Goal: Download file/media

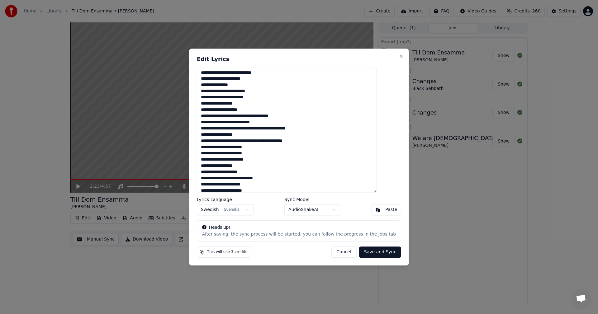
click at [338, 253] on button "Cancel" at bounding box center [343, 252] width 25 height 11
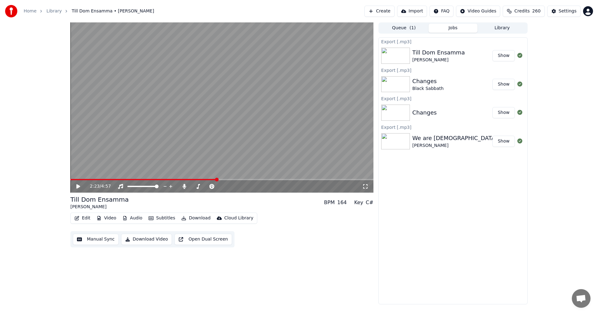
click at [498, 32] on button "Library" at bounding box center [502, 28] width 49 height 9
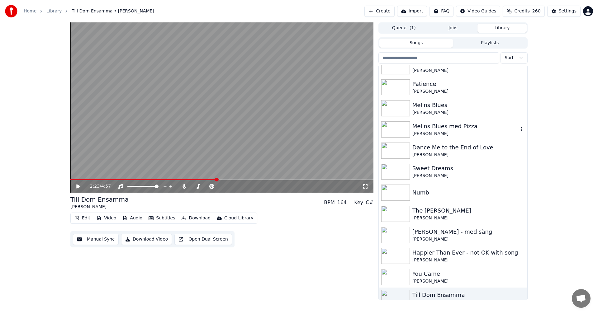
scroll to position [218, 0]
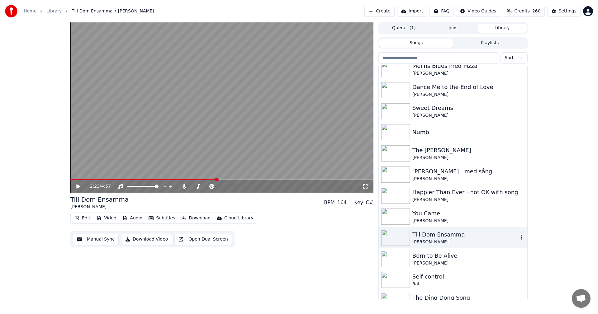
click at [436, 237] on div "Till Dom Ensamma" at bounding box center [466, 235] width 106 height 9
click at [187, 187] on icon at bounding box center [184, 186] width 6 height 5
click at [187, 219] on button "Download" at bounding box center [196, 218] width 34 height 9
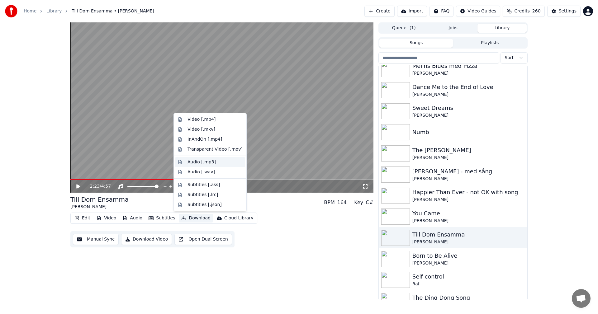
click at [223, 166] on div "Audio [.mp3]" at bounding box center [210, 162] width 70 height 10
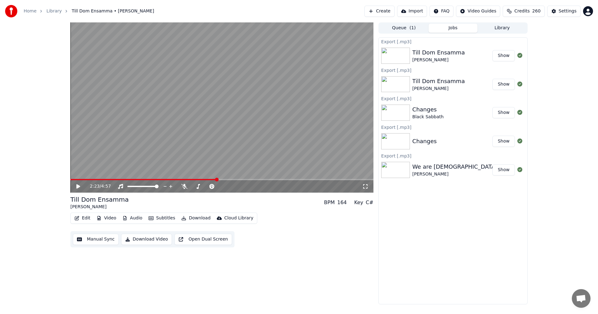
click at [505, 26] on button "Library" at bounding box center [502, 28] width 49 height 9
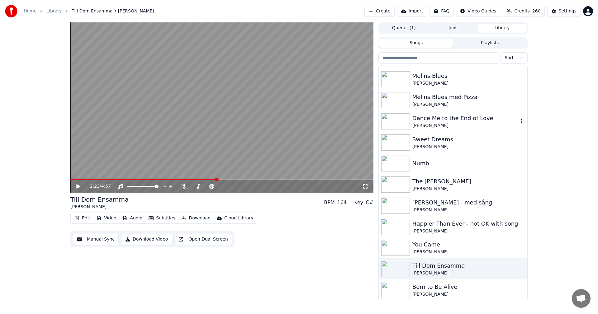
scroll to position [343, 0]
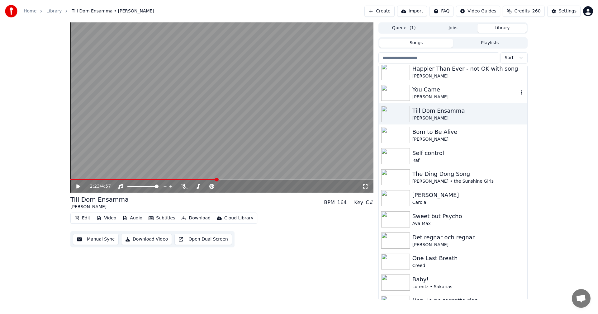
click at [432, 93] on div "You Came" at bounding box center [466, 89] width 106 height 9
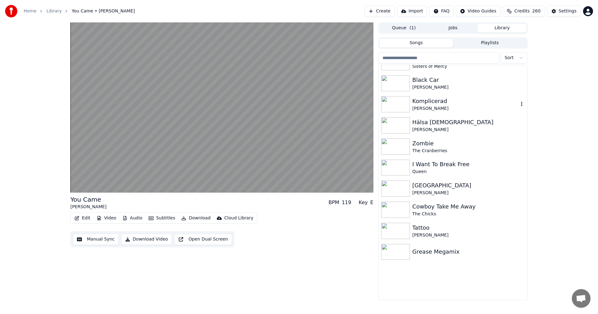
scroll to position [841, 0]
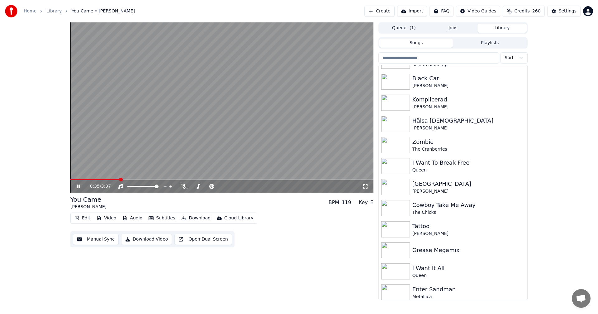
click at [197, 216] on button "Download" at bounding box center [196, 218] width 34 height 9
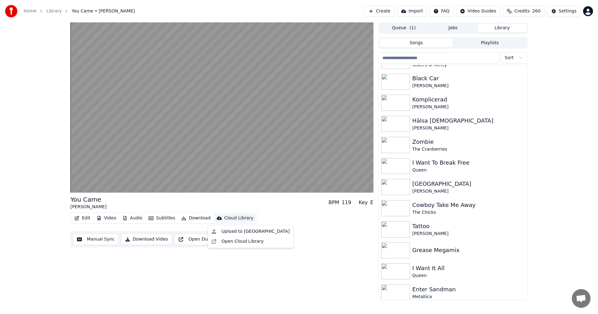
click at [258, 232] on div "Upload to Cloud Library" at bounding box center [256, 232] width 68 height 6
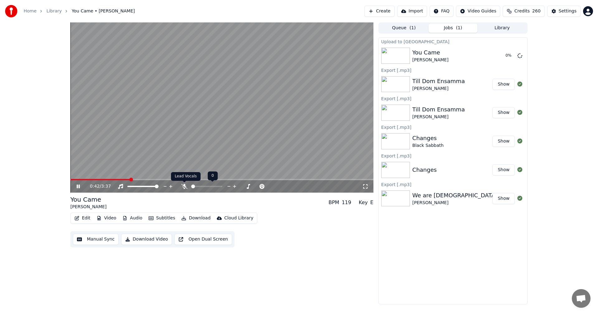
click at [184, 188] on icon at bounding box center [184, 186] width 6 height 5
click at [196, 219] on button "Download" at bounding box center [196, 218] width 34 height 9
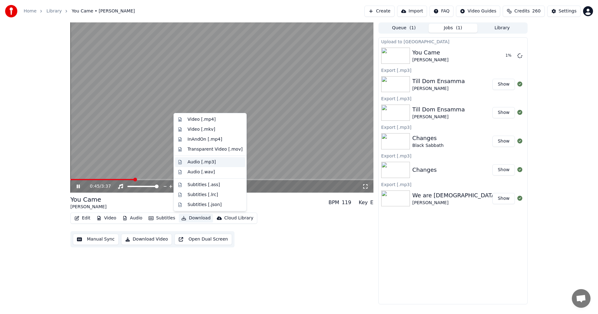
click at [215, 159] on div "Audio [.mp3]" at bounding box center [215, 162] width 55 height 6
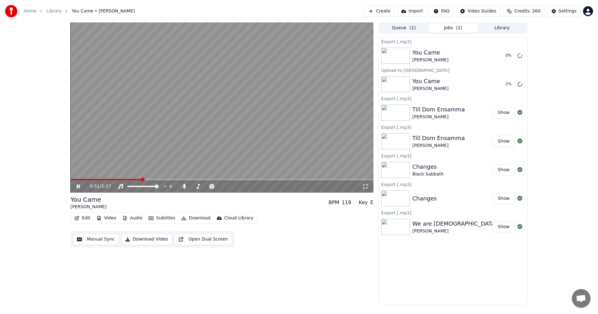
click at [76, 187] on icon at bounding box center [82, 186] width 15 height 5
click at [520, 83] on icon at bounding box center [520, 84] width 5 height 5
click at [83, 219] on button "Edit" at bounding box center [82, 218] width 21 height 9
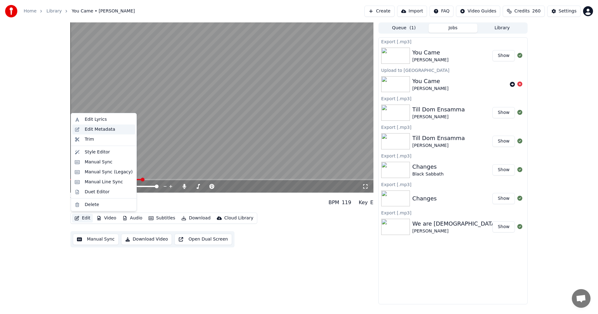
click at [112, 130] on div "Edit Metadata" at bounding box center [109, 130] width 48 height 6
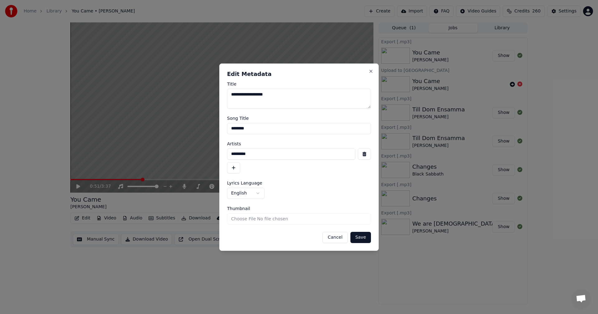
drag, startPoint x: 267, startPoint y: 132, endPoint x: 181, endPoint y: 132, distance: 86.0
click at [185, 131] on body "**********" at bounding box center [299, 157] width 598 height 314
click at [261, 151] on input "*********" at bounding box center [291, 154] width 128 height 11
click at [179, 152] on body "**********" at bounding box center [299, 157] width 598 height 314
click at [341, 237] on button "Cancel" at bounding box center [335, 237] width 25 height 11
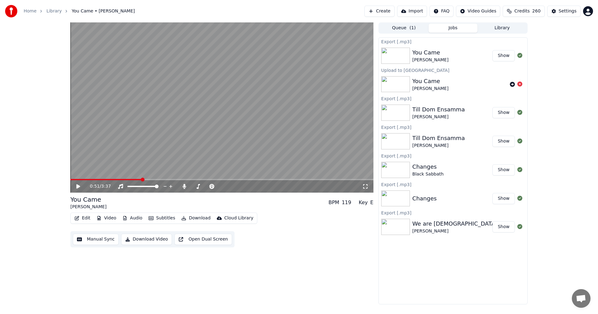
click at [81, 218] on button "Edit" at bounding box center [82, 218] width 21 height 9
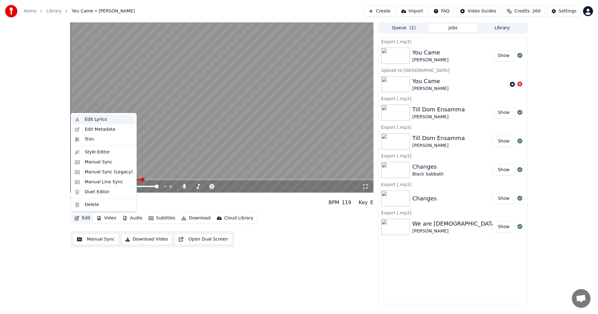
click at [98, 120] on div "Edit Lyrics" at bounding box center [96, 120] width 22 height 6
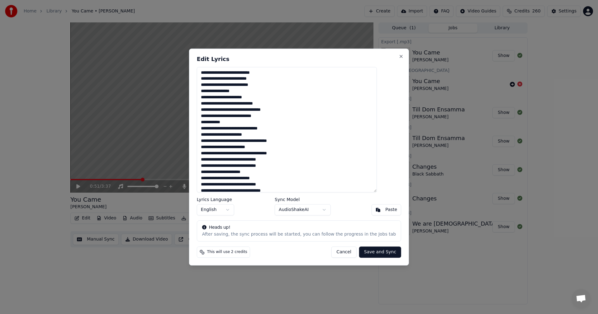
click at [294, 151] on textarea at bounding box center [287, 130] width 180 height 126
click at [340, 252] on button "Cancel" at bounding box center [343, 252] width 25 height 11
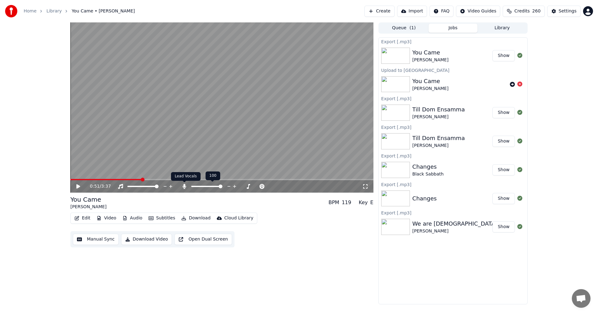
click at [184, 187] on icon at bounding box center [184, 186] width 3 height 5
click at [199, 218] on button "Download" at bounding box center [196, 218] width 34 height 9
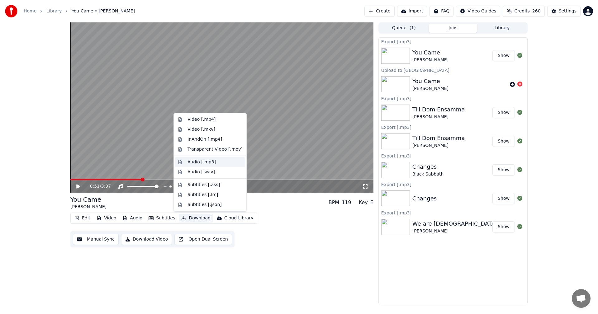
click at [211, 163] on div "Audio [.mp3]" at bounding box center [202, 162] width 28 height 6
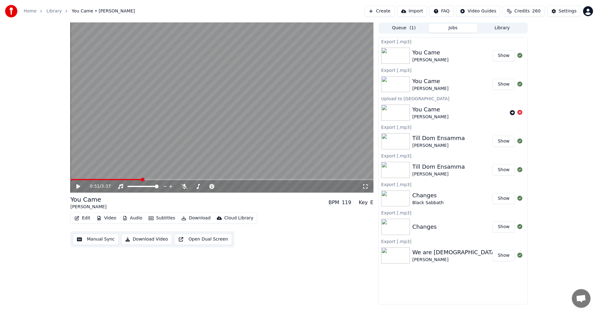
click at [44, 161] on div "0:51 / 3:37 You Came Kim Wilde BPM 119 Key E Edit Video Audio Subtitles Downloa…" at bounding box center [299, 163] width 598 height 282
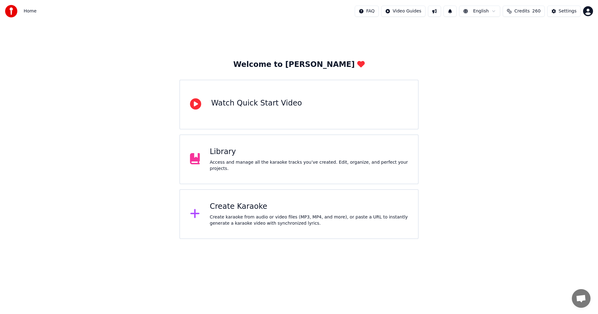
click at [259, 145] on div "Library Access and manage all the karaoke tracks you’ve created. Edit, organize…" at bounding box center [299, 160] width 239 height 50
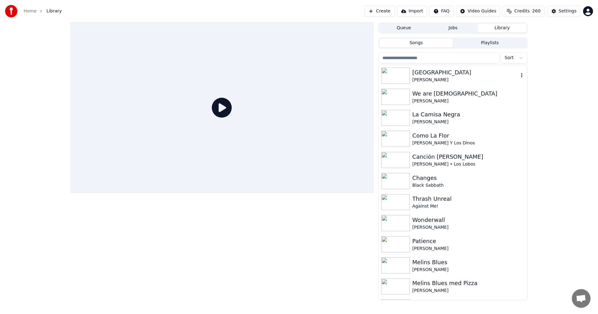
click at [470, 74] on div "[GEOGRAPHIC_DATA]" at bounding box center [466, 72] width 106 height 9
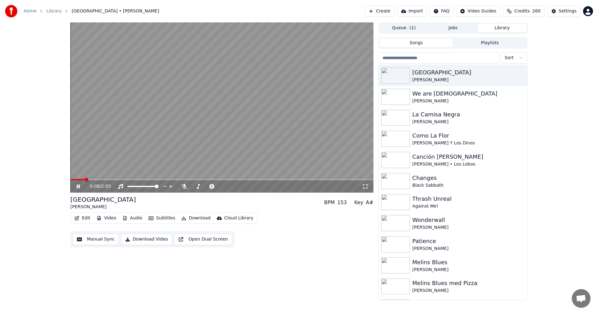
click at [47, 67] on div "0:08 / 2:55 Desolation Avenue [PERSON_NAME] BPM 153 Key A# Edit Video Audio Sub…" at bounding box center [299, 161] width 598 height 278
click at [104, 215] on button "Video" at bounding box center [106, 218] width 25 height 9
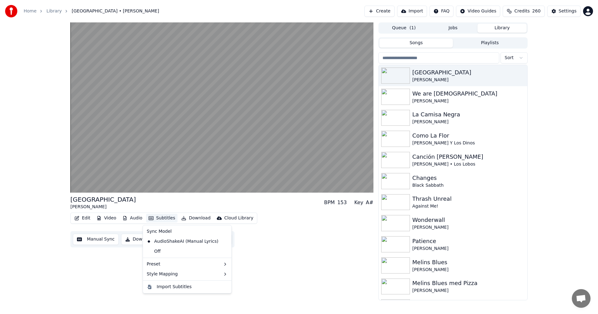
click at [168, 218] on button "Subtitles" at bounding box center [161, 218] width 31 height 9
